Goal: Feedback & Contribution: Submit feedback/report problem

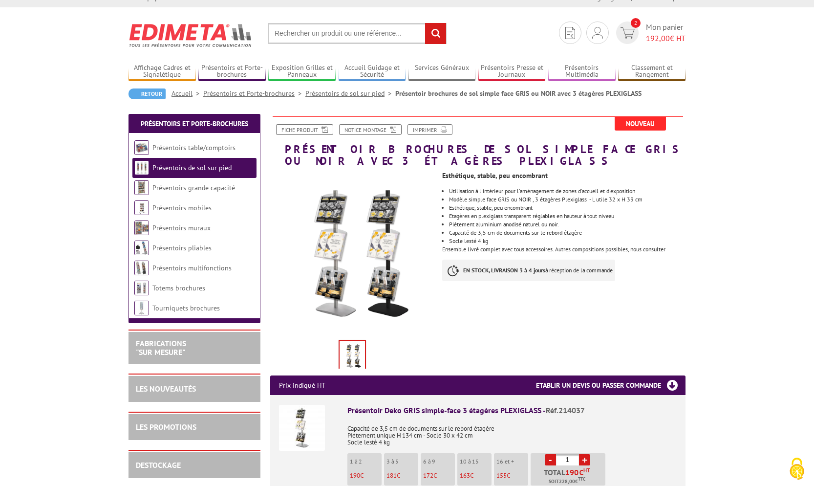
scroll to position [13, 0]
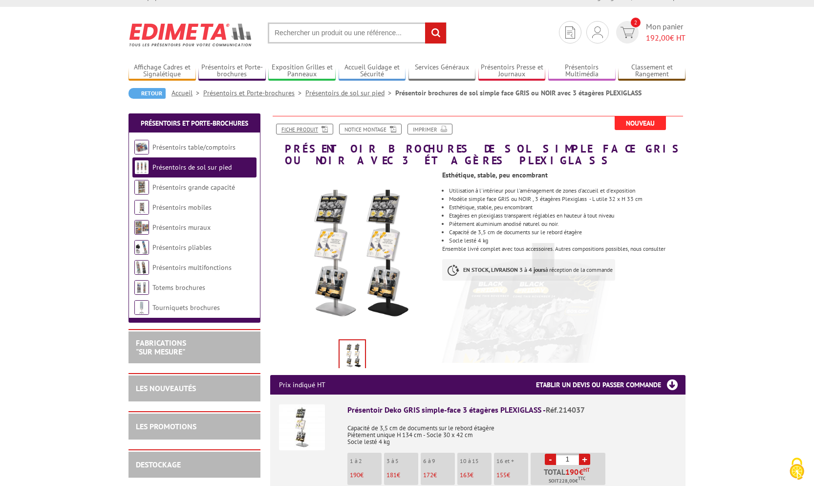
click at [308, 127] on link "Fiche produit" at bounding box center [304, 129] width 57 height 11
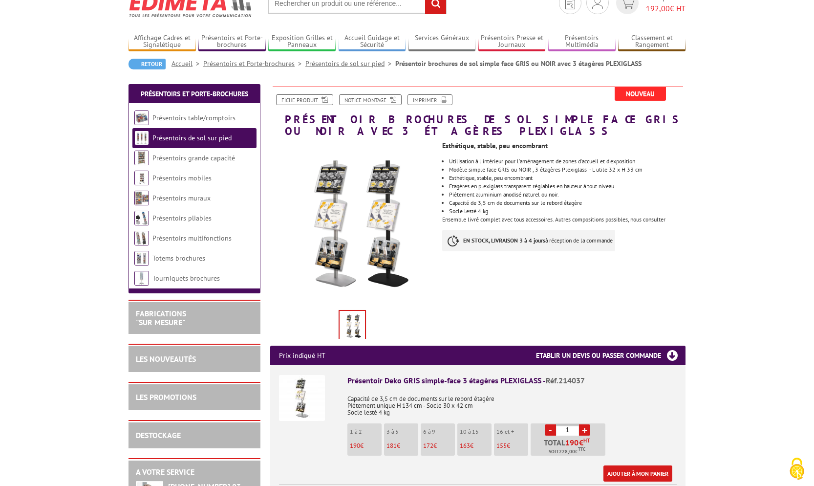
scroll to position [43, 0]
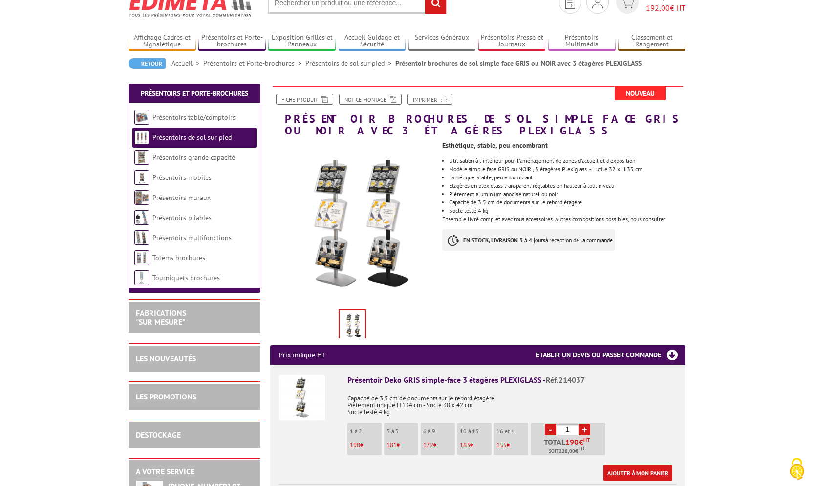
click at [801, 467] on img "Cookies (fenêtre modale)" at bounding box center [797, 469] width 24 height 24
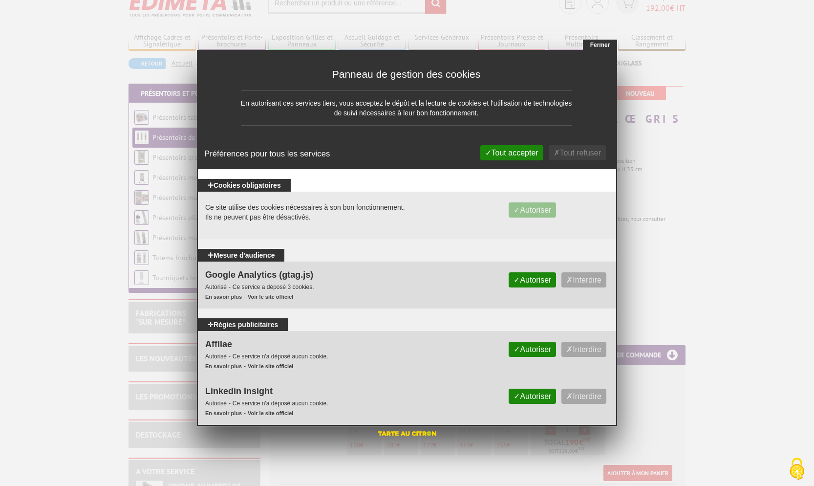
drag, startPoint x: 603, startPoint y: 41, endPoint x: 603, endPoint y: 46, distance: 5.4
click at [603, 42] on button "Fermer" at bounding box center [600, 45] width 34 height 11
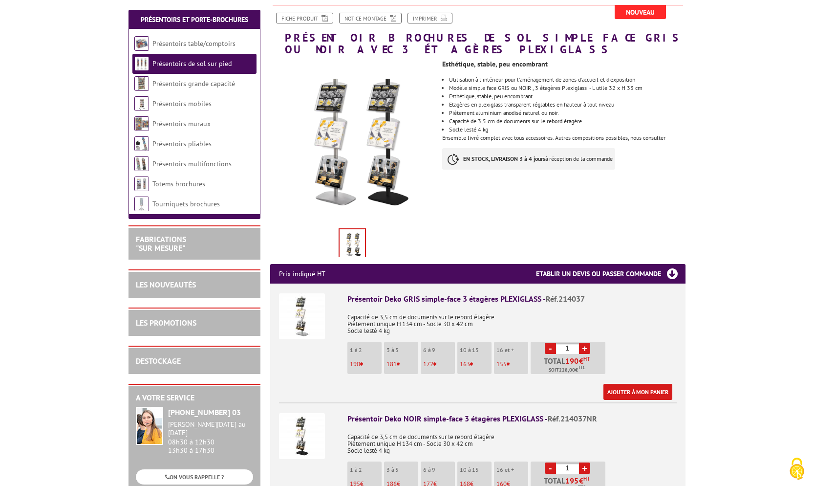
scroll to position [123, 0]
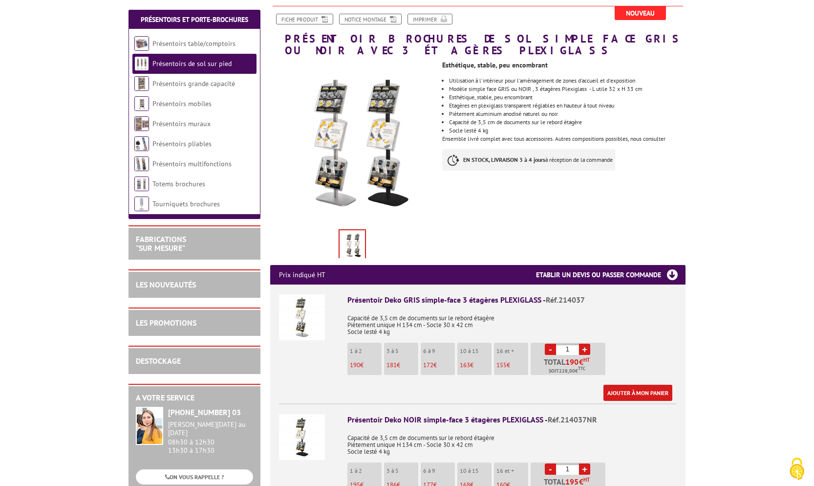
click at [357, 246] on img at bounding box center [352, 245] width 25 height 30
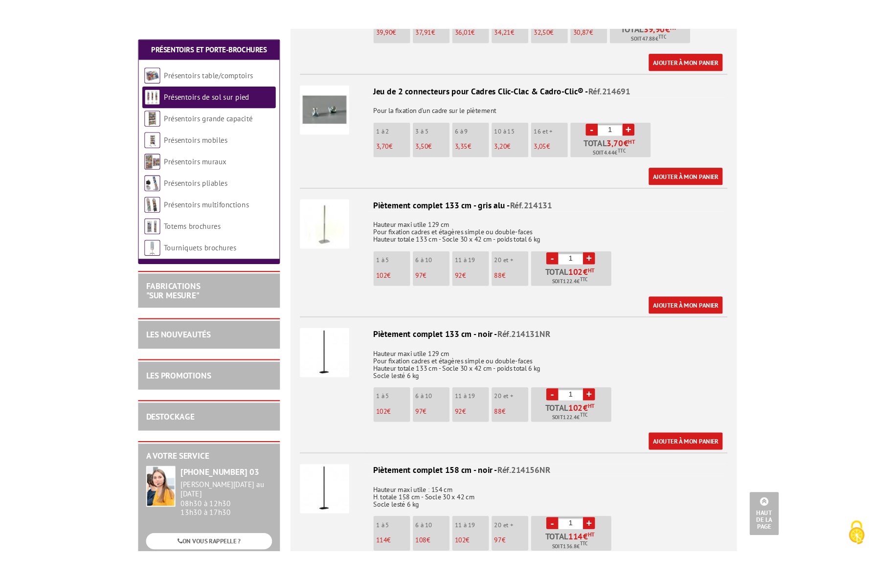
scroll to position [755, 0]
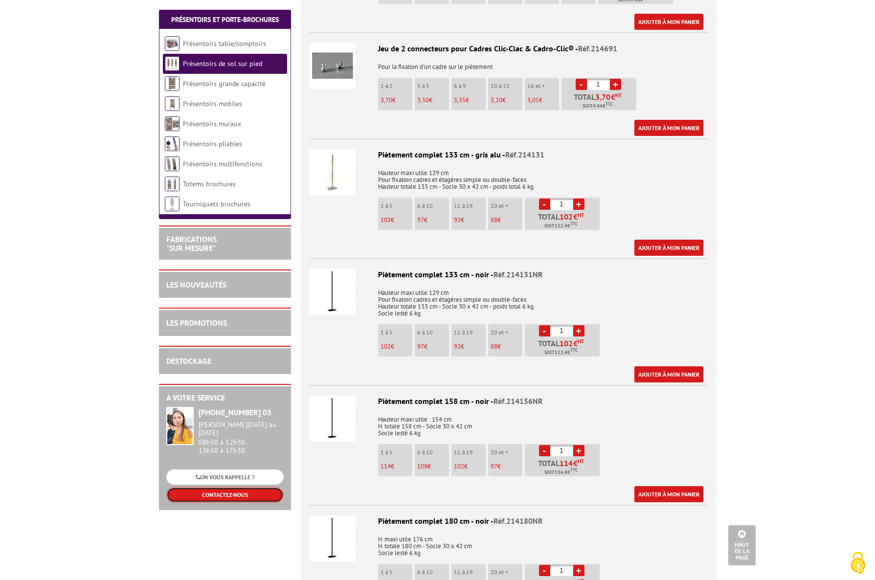
click at [258, 485] on link "CONTACTEZ-NOUS" at bounding box center [224, 494] width 117 height 15
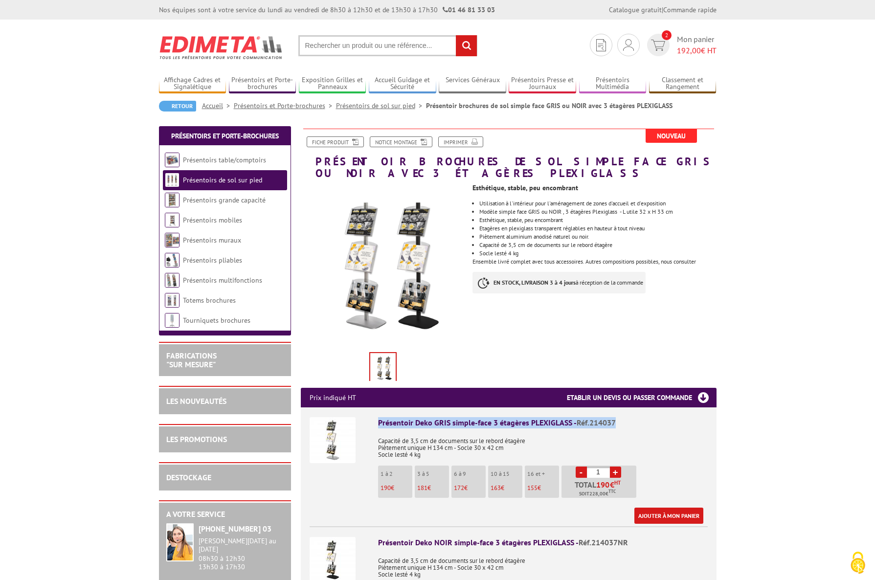
drag, startPoint x: 627, startPoint y: 421, endPoint x: 374, endPoint y: 423, distance: 253.7
click at [378, 423] on div "Présentoir Deko GRIS simple-face 3 étagères PLEXIGLASS - Réf.214037 Capacité de…" at bounding box center [543, 470] width 330 height 107
copy div "Présentoir Deko GRIS simple-face 3 étagères PLEXIGLASS - Réf.214037"
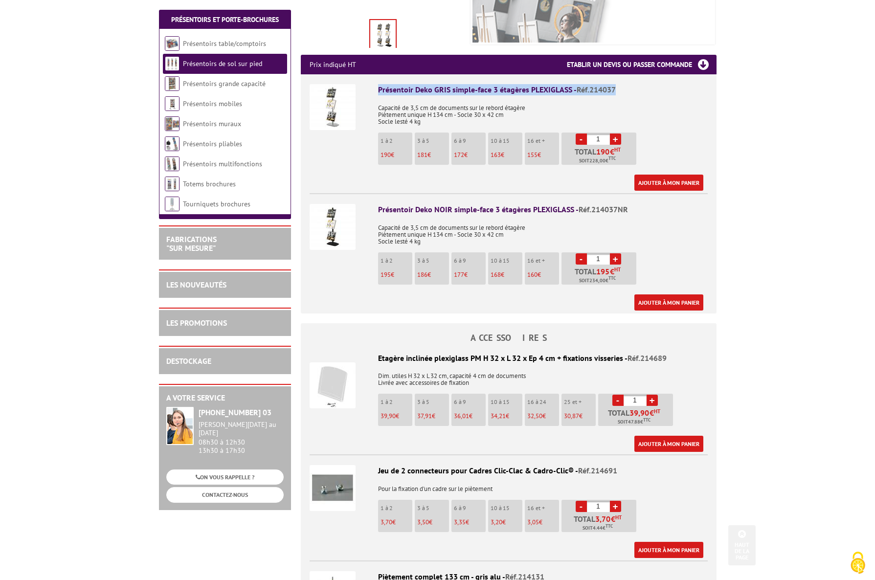
scroll to position [395, 0]
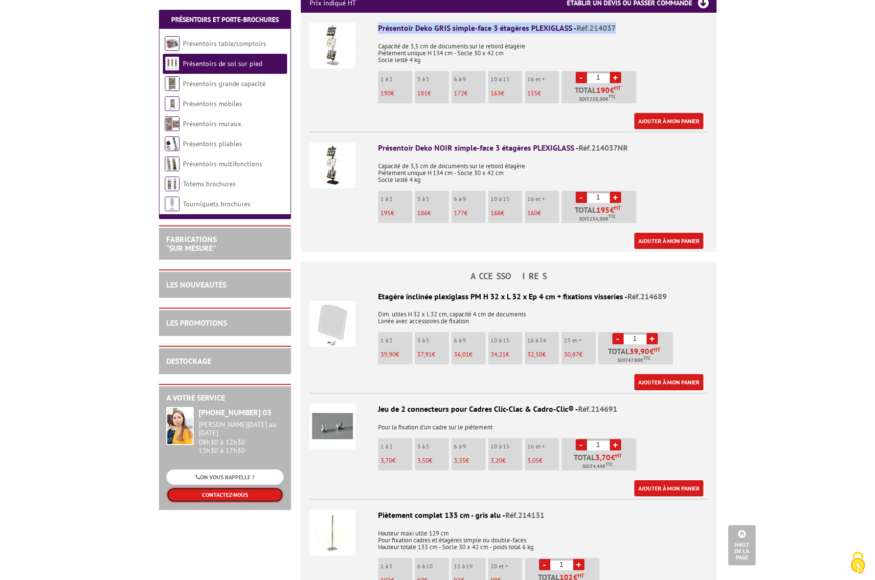
click at [235, 490] on link "CONTACTEZ-NOUS" at bounding box center [224, 494] width 117 height 15
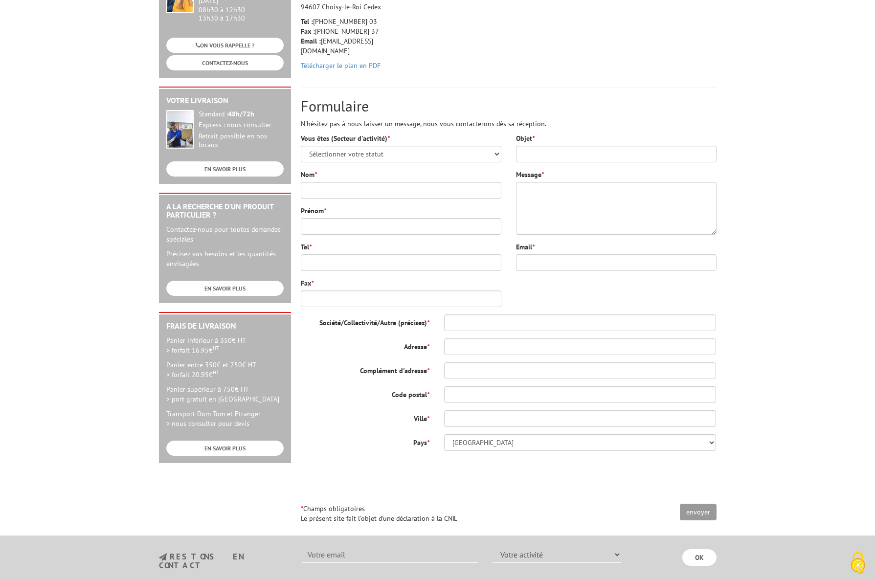
scroll to position [168, 0]
click at [544, 197] on textarea "Message *" at bounding box center [616, 207] width 200 height 53
paste textarea "Présentoir Deko GRIS simple-face 3 étagères PLEXIGLASS - Réf.214037"
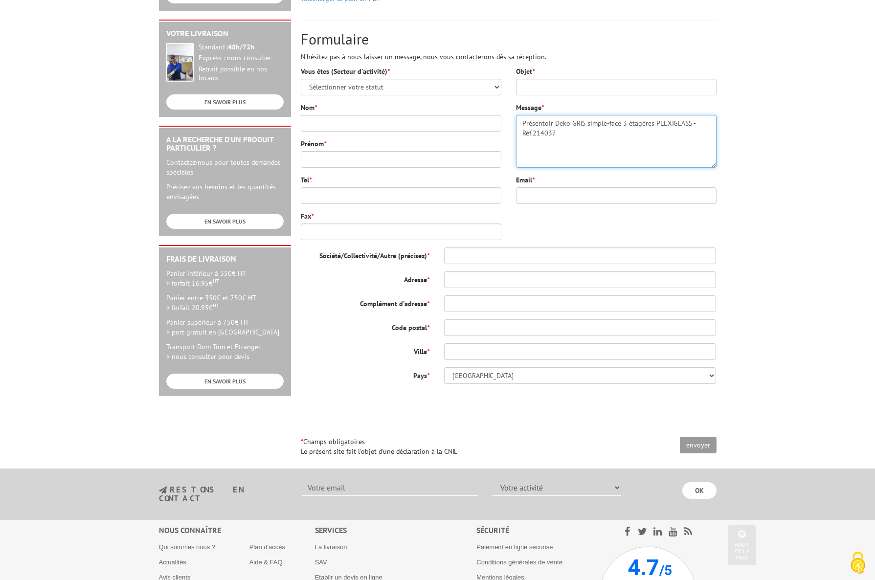
scroll to position [244, 0]
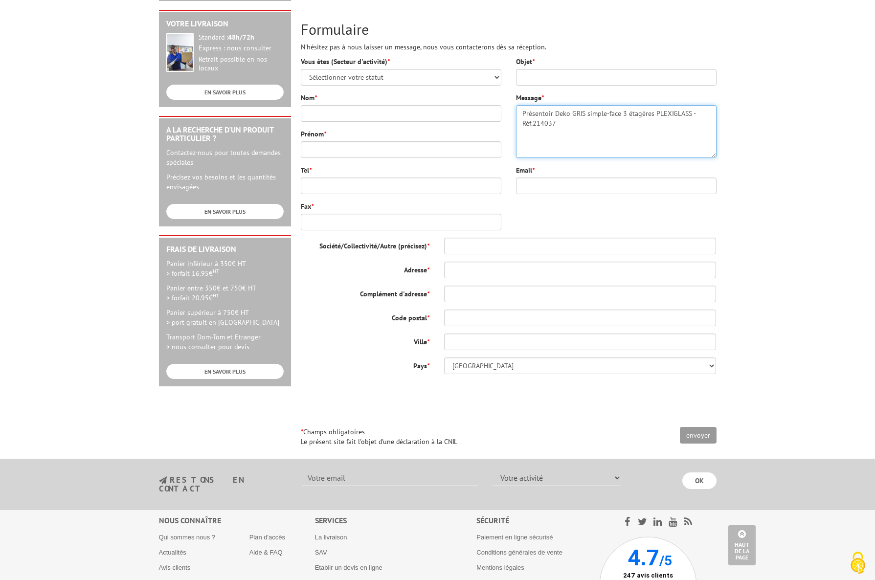
click at [522, 114] on textarea "Présentoir Deko GRIS simple-face 3 étagères PLEXIGLASS - Réf.214037" at bounding box center [616, 131] width 200 height 53
click at [658, 124] on textarea "Bonjour je suis interessée par le Présentoir Deko GRIS simple-face 3 étagères P…" at bounding box center [616, 131] width 200 height 53
drag, startPoint x: 599, startPoint y: 134, endPoint x: 593, endPoint y: 134, distance: 6.8
click at [593, 134] on textarea "Bonjour je suis interessée par le Présentoir Deko GRIS simple-face 3 étagères P…" at bounding box center [616, 131] width 200 height 53
drag, startPoint x: 637, startPoint y: 133, endPoint x: 665, endPoint y: 133, distance: 28.8
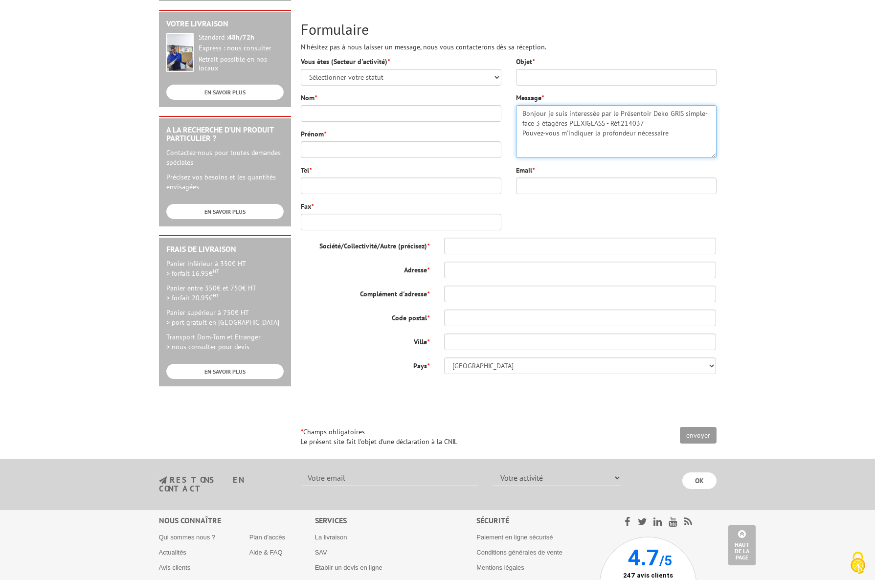
click at [665, 133] on textarea "Bonjour je suis interessée par le Présentoir Deko GRIS simple-face 3 étagères P…" at bounding box center [616, 131] width 200 height 53
drag, startPoint x: 633, startPoint y: 133, endPoint x: 672, endPoint y: 135, distance: 39.1
click at [672, 135] on textarea "Bonjour je suis interessée par le Présentoir Deko GRIS simple-face 3 étagères P…" at bounding box center [616, 131] width 200 height 53
type textarea "Bonjour je suis interessée par le Présentoir Deko GRIS simple-face 3 étagères P…"
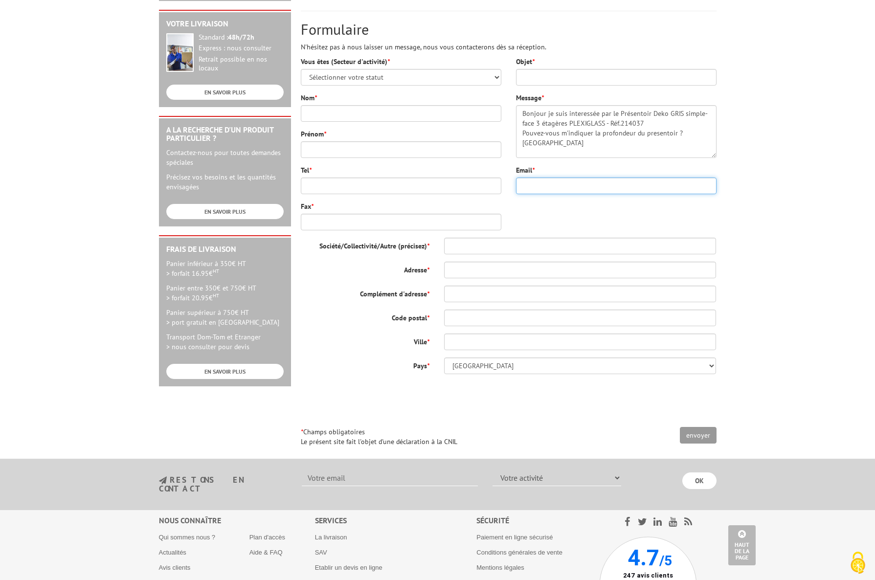
click at [575, 185] on input "Email *" at bounding box center [616, 185] width 200 height 17
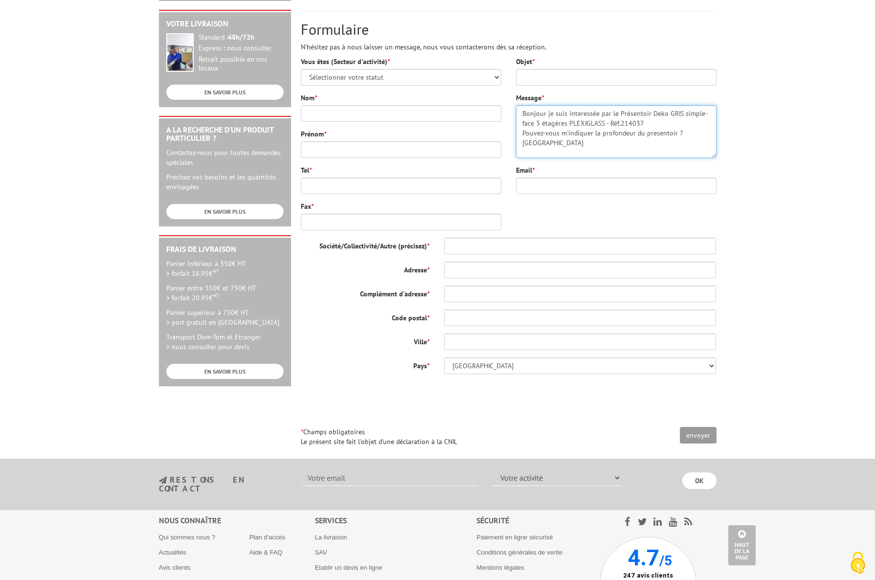
drag, startPoint x: 652, startPoint y: 123, endPoint x: 611, endPoint y: 123, distance: 41.1
click at [611, 123] on textarea "Bonjour je suis interessée par le Présentoir Deko GRIS simple-face 3 étagères P…" at bounding box center [616, 131] width 200 height 53
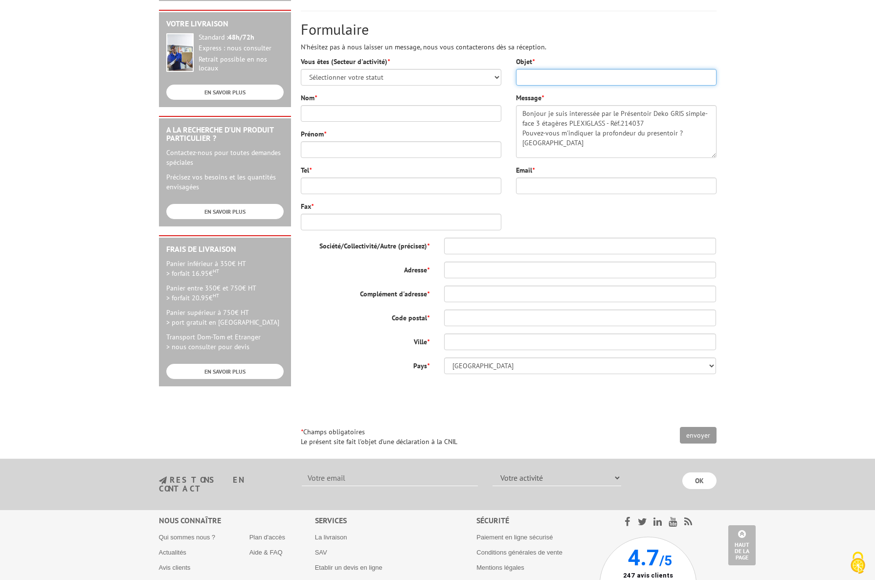
click at [537, 78] on input "Objet *" at bounding box center [616, 77] width 200 height 17
paste input "Réf.214037"
type input "Réf.214037 - profondeur"
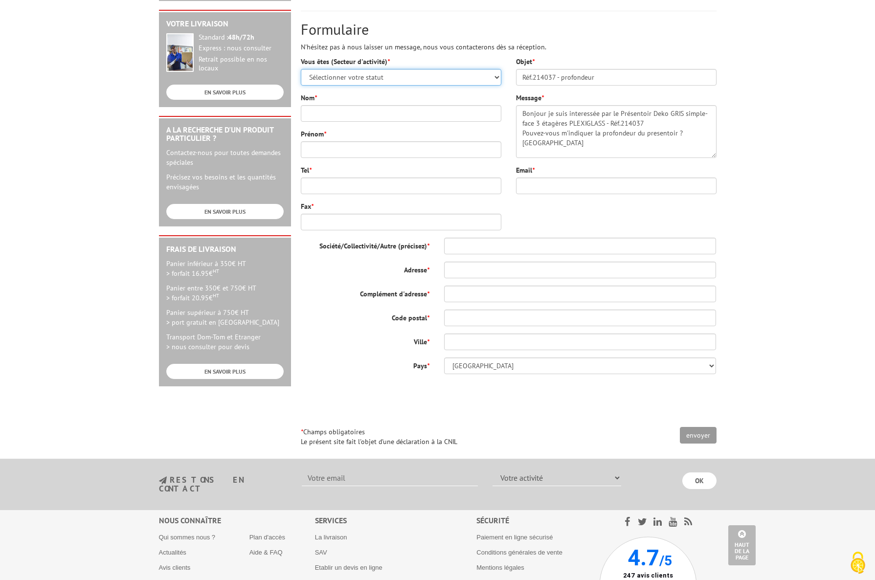
select select "878"
click option "Entreprises du secteur privé" at bounding box center [0, 0] width 0 height 0
click at [346, 111] on input "Nom *" at bounding box center [401, 113] width 200 height 17
type input "Varoux"
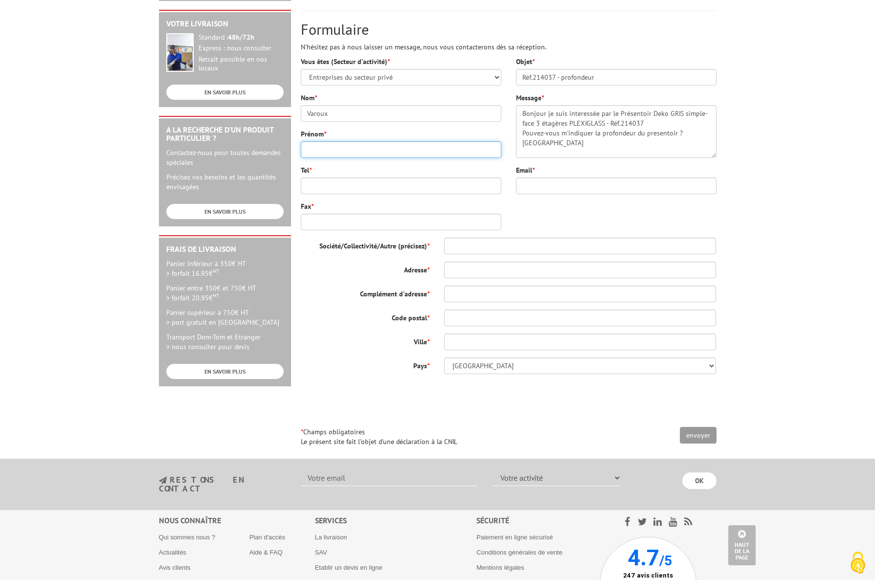
click at [336, 150] on input "Prénom *" at bounding box center [401, 149] width 200 height 17
type input "Laurence"
click at [351, 183] on input "Tel *" at bounding box center [401, 185] width 200 height 17
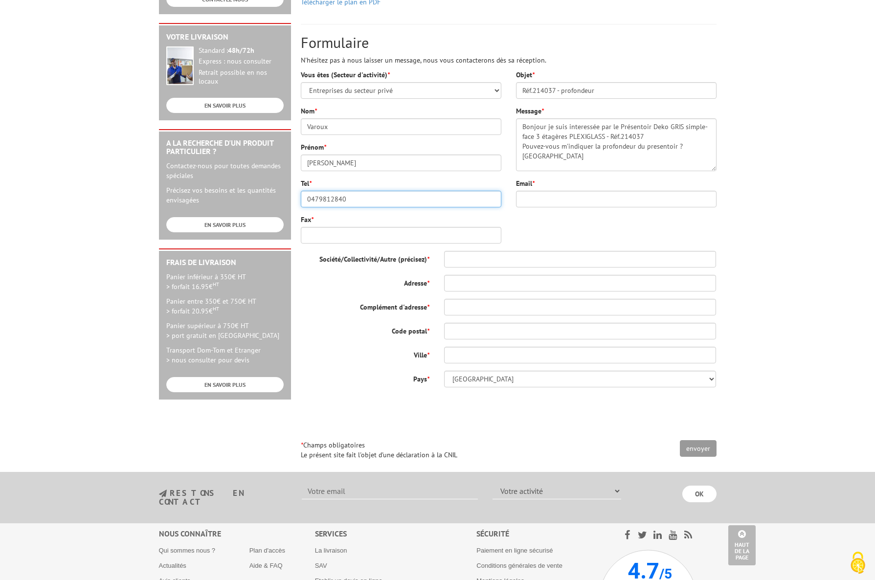
scroll to position [231, 0]
drag, startPoint x: 348, startPoint y: 199, endPoint x: 288, endPoint y: 195, distance: 59.8
click at [301, 195] on input "0479812840" at bounding box center [401, 198] width 200 height 17
type input "0479812840"
click at [348, 238] on input "Fax *" at bounding box center [401, 234] width 200 height 17
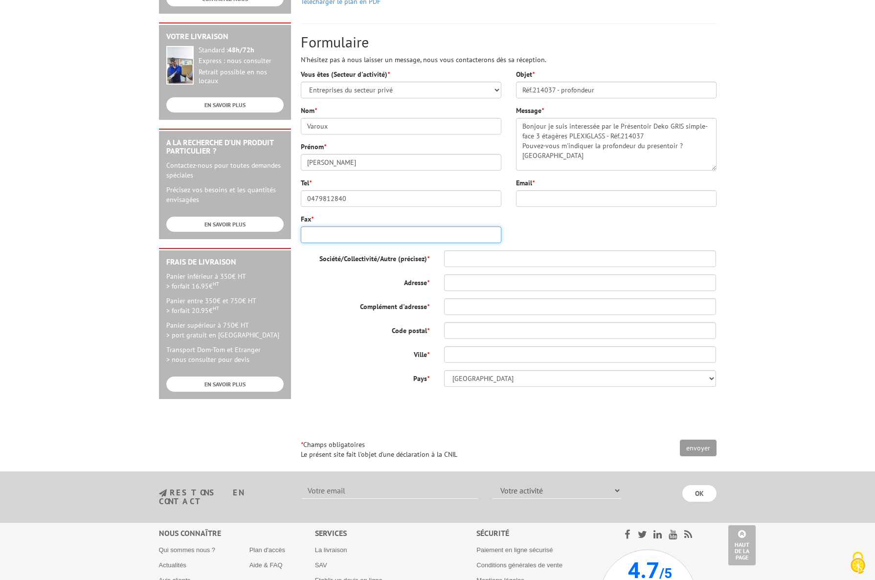
paste input "0479812840"
type input "0479812840"
click at [554, 197] on input "Email *" at bounding box center [616, 198] width 200 height 17
type input "laurence.varoux@infinimentplus.fr"
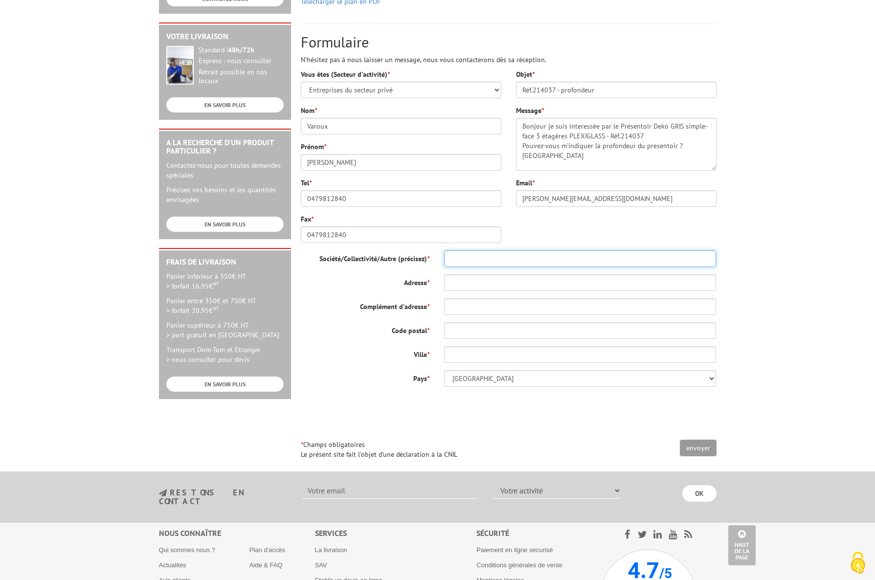
click at [493, 256] on input "Société/Collectivité/Autre (précisez) *" at bounding box center [580, 258] width 272 height 17
type input "Com O Carré"
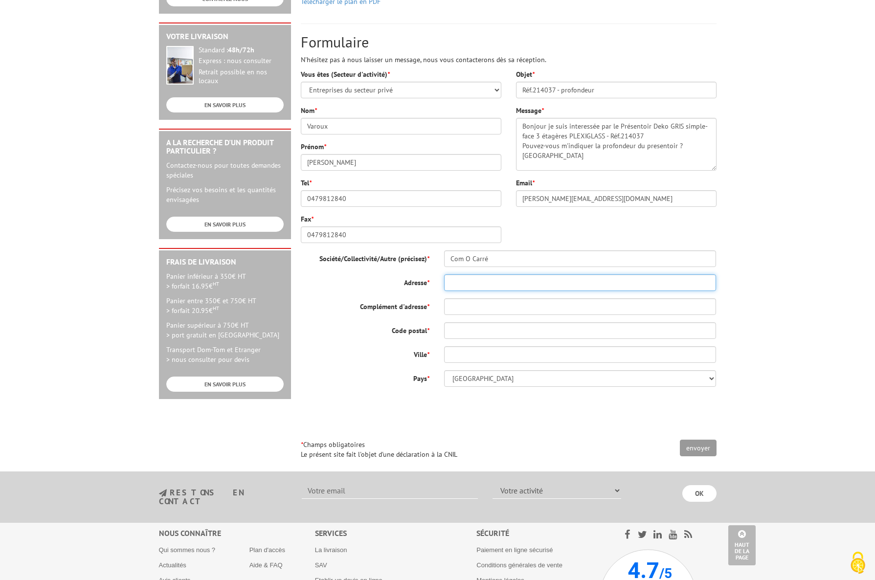
click at [470, 287] on input "Adresse *" at bounding box center [580, 282] width 272 height 17
type input "116 rue A Lavoisier - 01300 BELLEY"
click at [445, 306] on input "Complément d'adresse *" at bounding box center [580, 306] width 272 height 17
type input "7"
drag, startPoint x: 512, startPoint y: 283, endPoint x: 601, endPoint y: 281, distance: 89.0
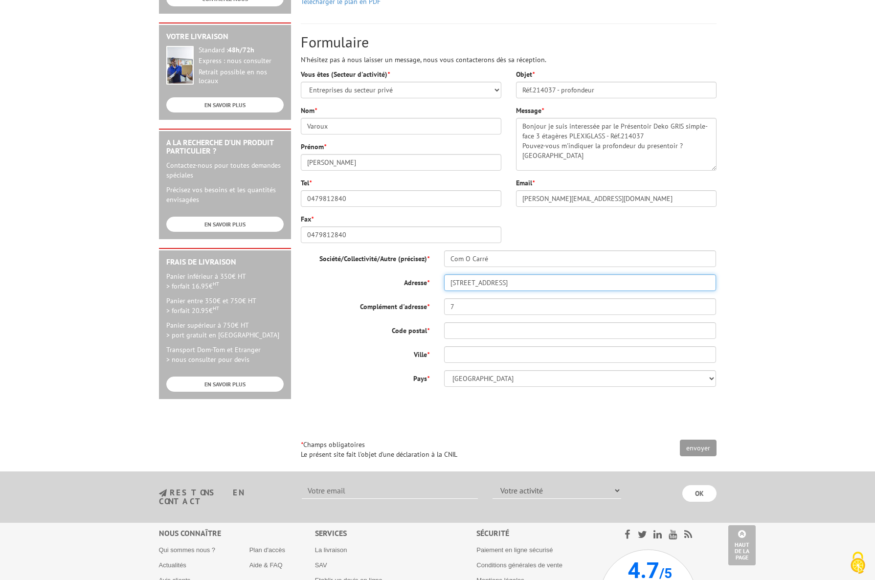
click at [601, 281] on input "116 rue A Lavoisier - 01300 BELLEY" at bounding box center [580, 282] width 272 height 17
type input "116 rue A Lavoisier"
click at [495, 308] on input "7" at bounding box center [580, 306] width 272 height 17
type input "ZI La Pélissière"
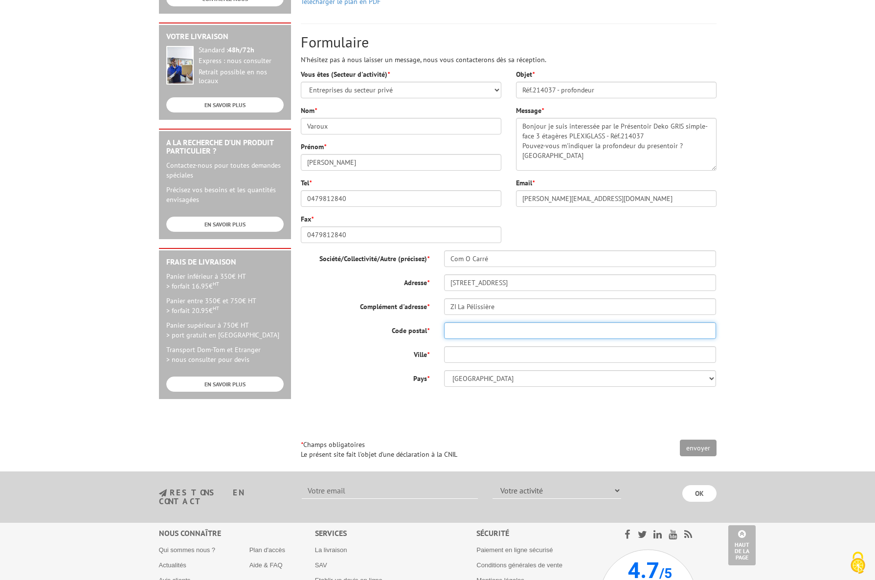
click at [495, 326] on input "Code postal *" at bounding box center [580, 330] width 272 height 17
type input "01300"
click at [492, 351] on input "Ville *" at bounding box center [580, 354] width 272 height 17
type input "Belley"
click at [694, 455] on input "envoyer" at bounding box center [698, 448] width 37 height 17
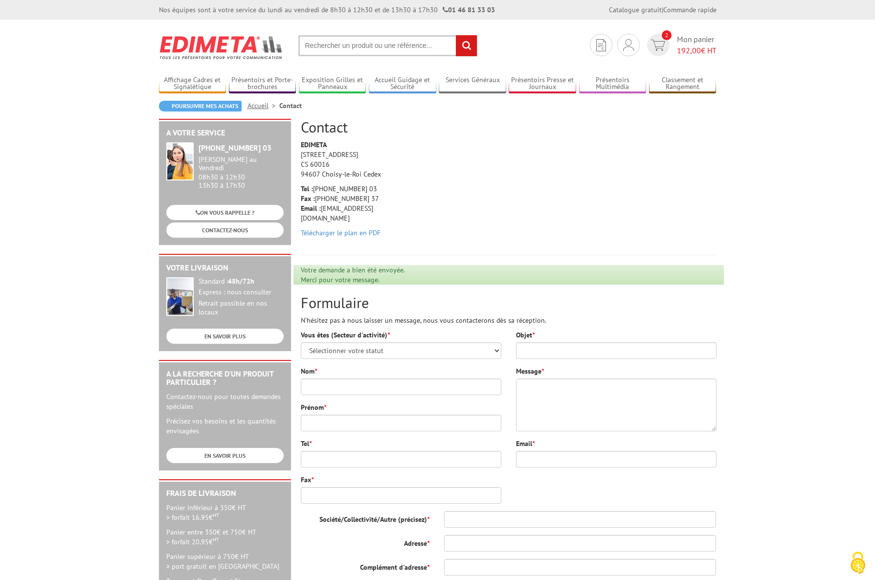
click at [791, 124] on body "Nos équipes sont à votre service du lundi au vendredi de 8h30 à 12h30 et de 13h…" at bounding box center [437, 478] width 875 height 957
click at [659, 43] on img at bounding box center [658, 45] width 14 height 11
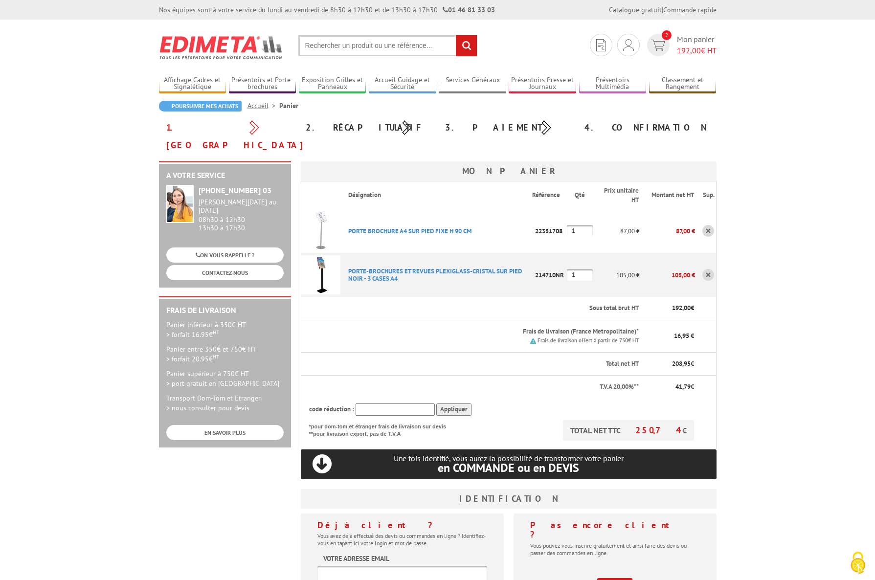
click at [705, 269] on link at bounding box center [708, 275] width 12 height 12
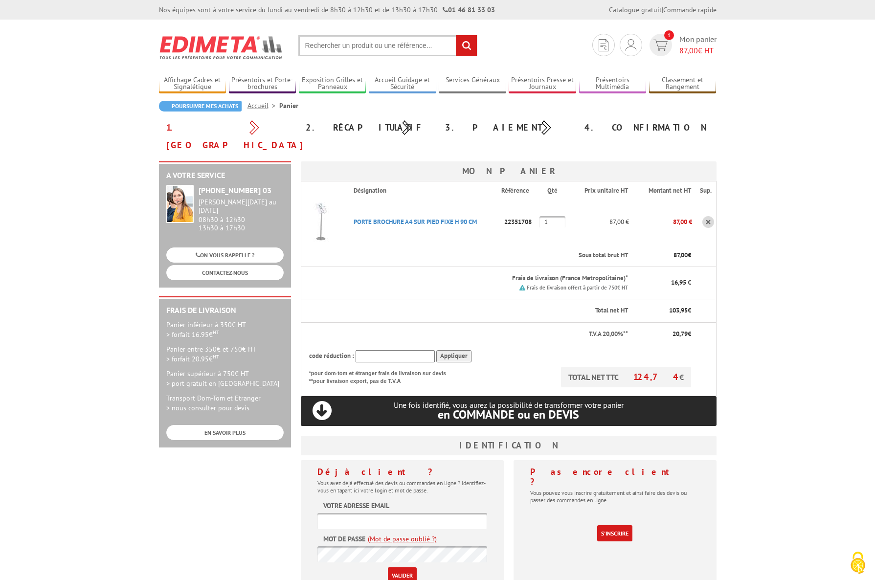
click at [708, 216] on link at bounding box center [708, 222] width 12 height 12
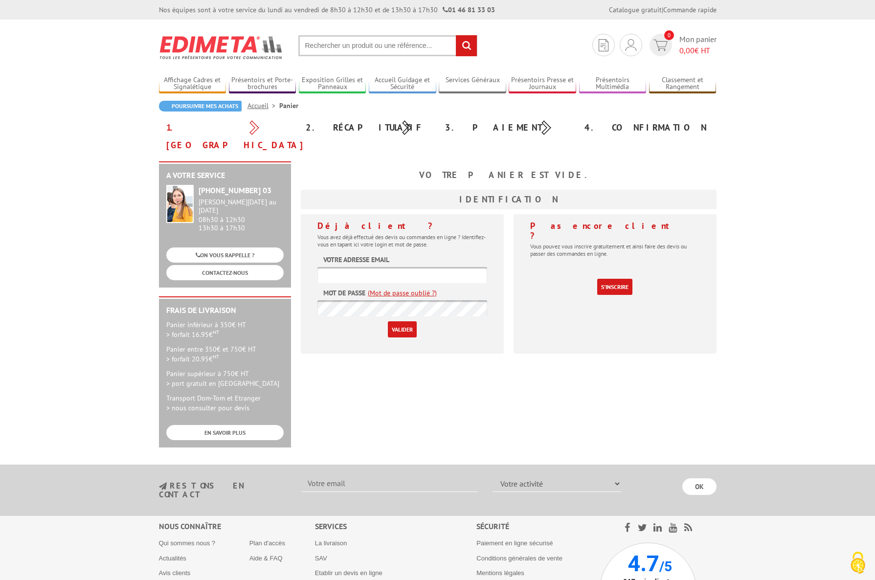
scroll to position [79, 0]
